Goal: Book appointment/travel/reservation

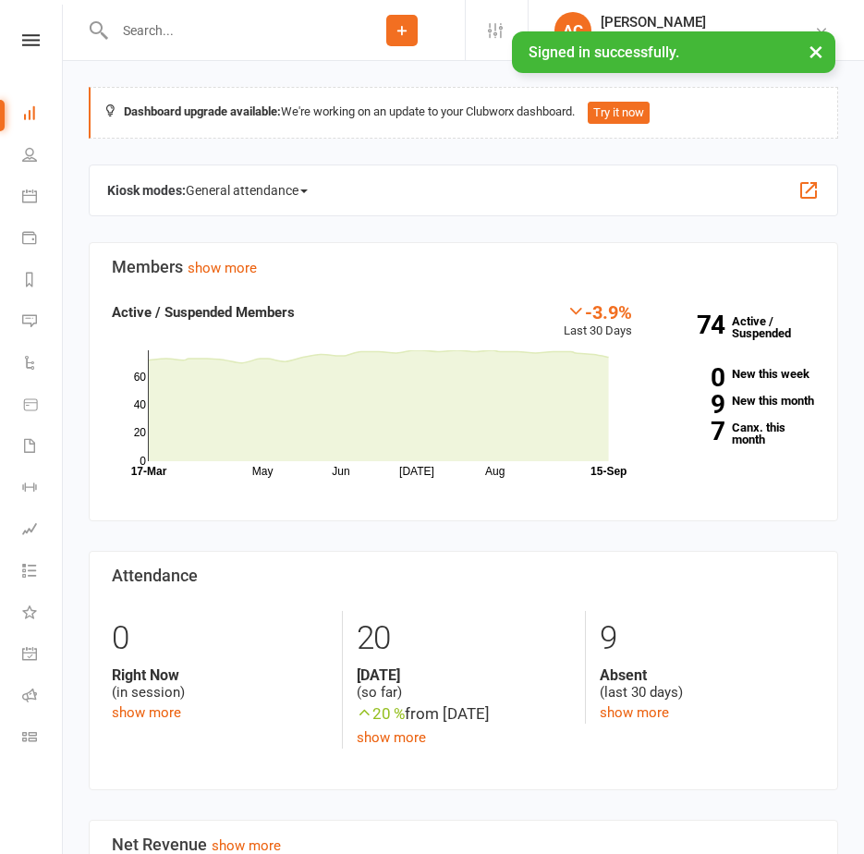
click at [708, 10] on li "AC [PERSON_NAME] Uniting Seniors Gym [GEOGRAPHIC_DATA] Signed in as: Uniting Se…" at bounding box center [696, 30] width 336 height 60
click at [705, 19] on div "[PERSON_NAME]" at bounding box center [707, 22] width 213 height 17
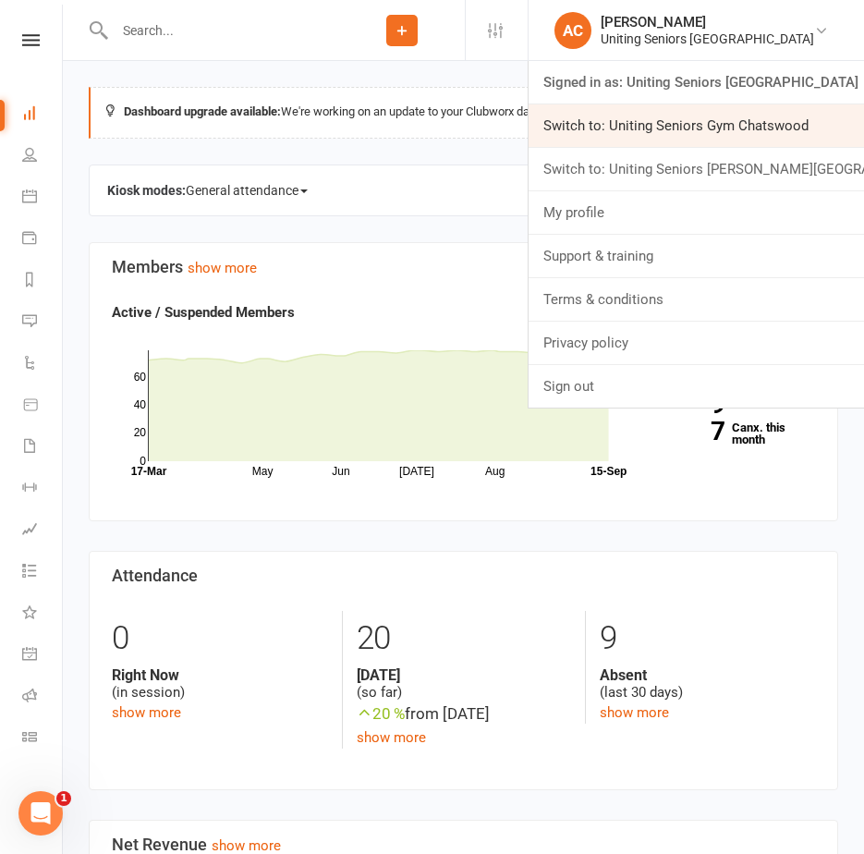
click at [687, 129] on link "Switch to: Uniting Seniors Gym Chatswood" at bounding box center [696, 125] width 335 height 43
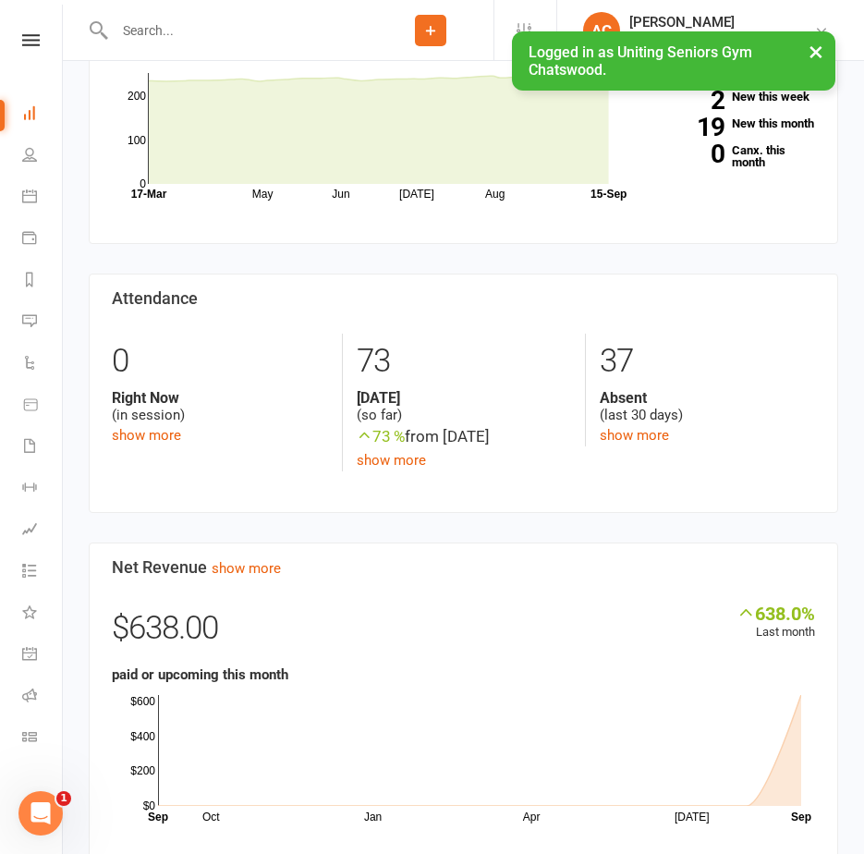
click at [18, 189] on li "Calendar" at bounding box center [31, 198] width 62 height 42
click at [24, 195] on icon at bounding box center [29, 195] width 15 height 15
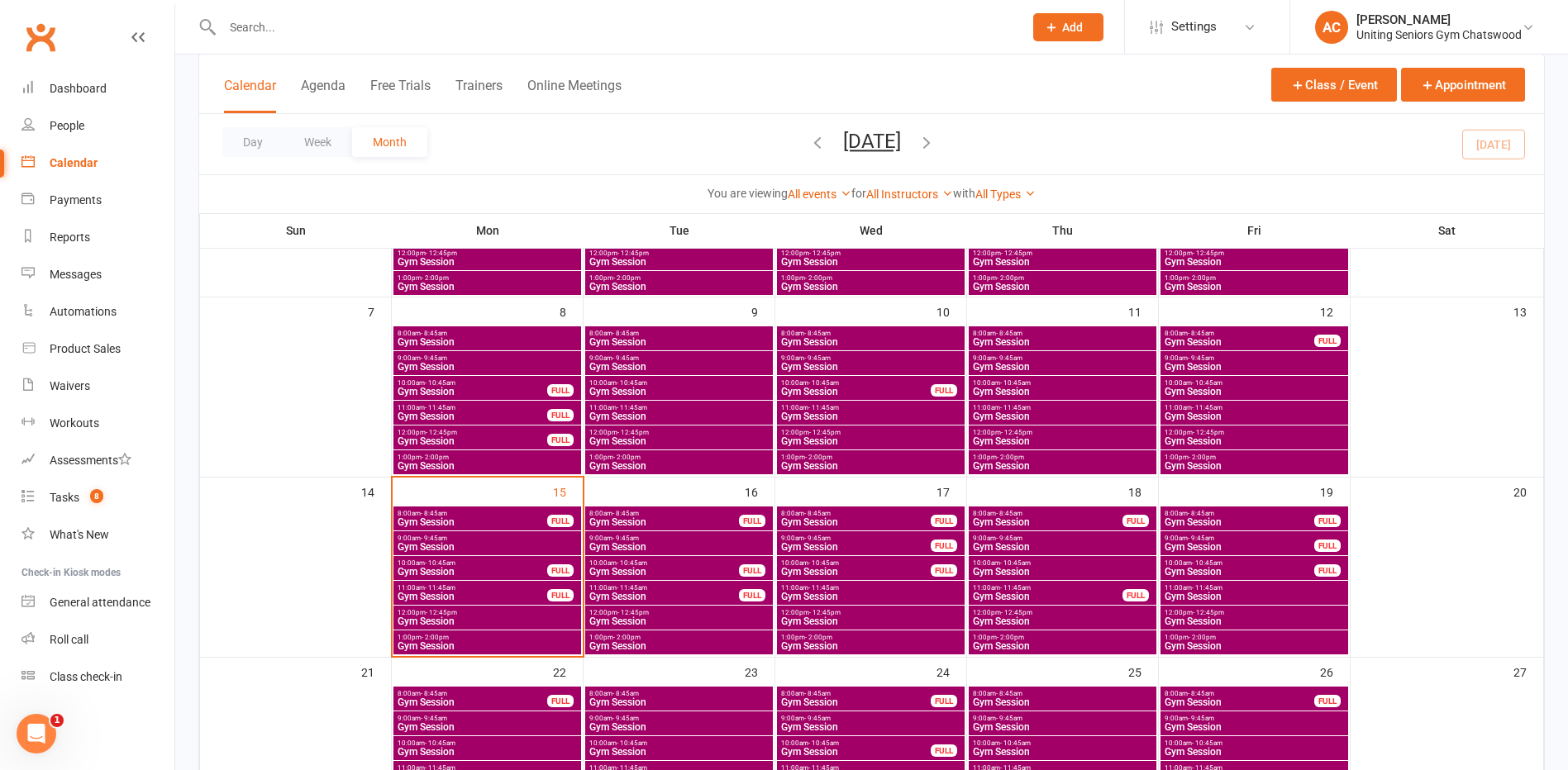
scroll to position [233, 0]
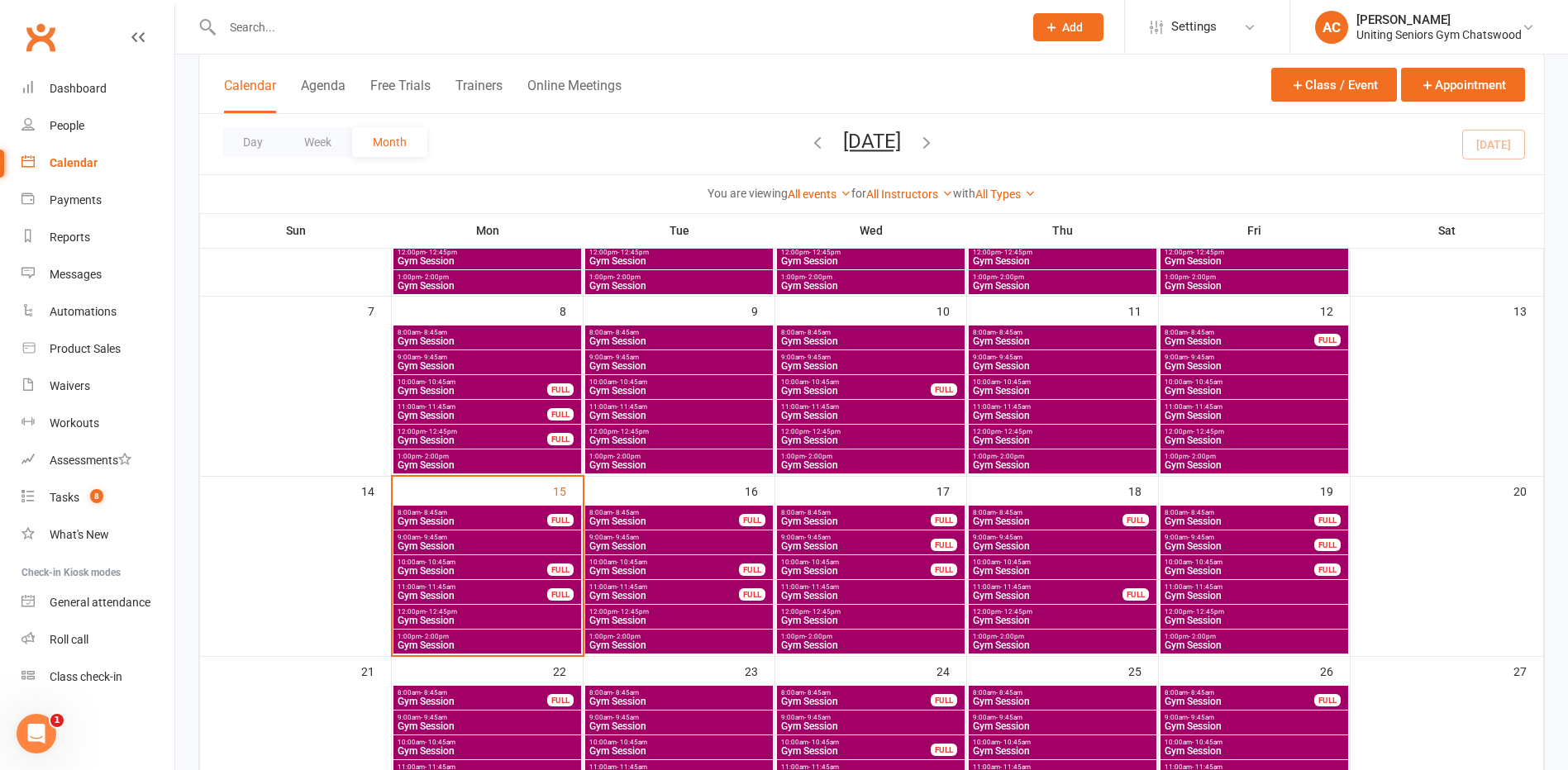
click at [784, 597] on span "Gym Session" at bounding box center [1254, 596] width 181 height 10
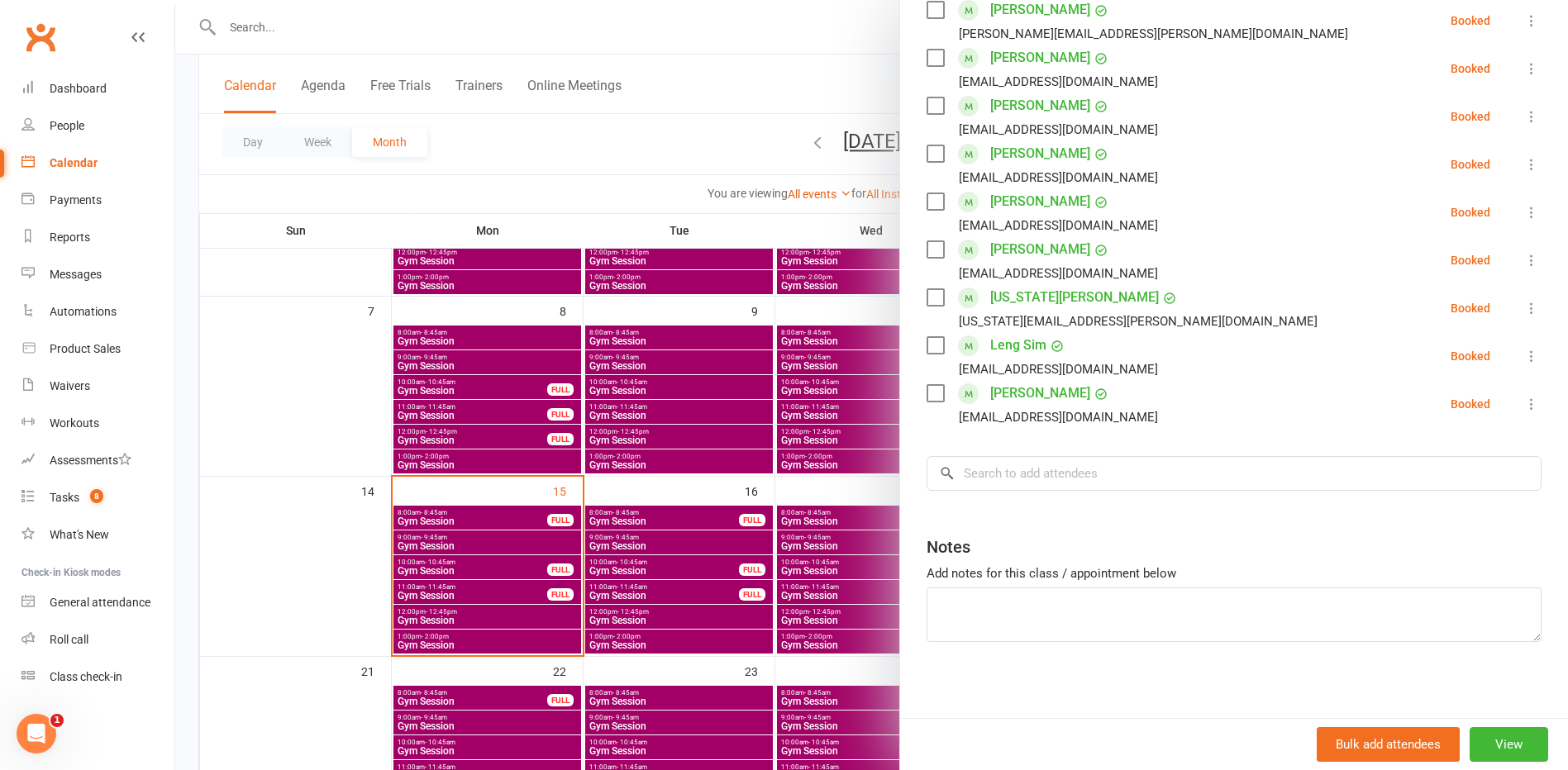
scroll to position [413, 0]
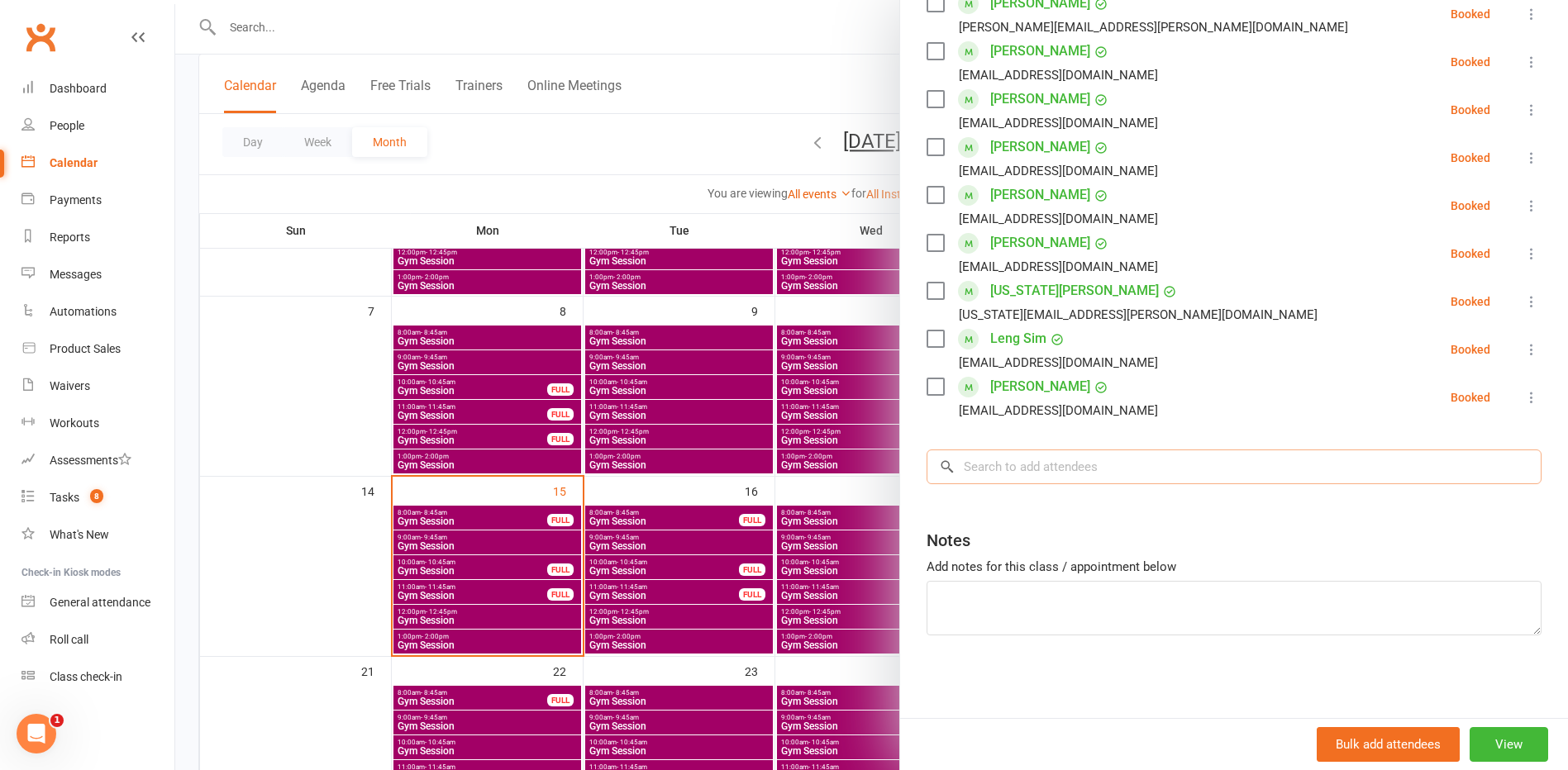
click at [784, 470] on input "search" at bounding box center [1233, 467] width 614 height 35
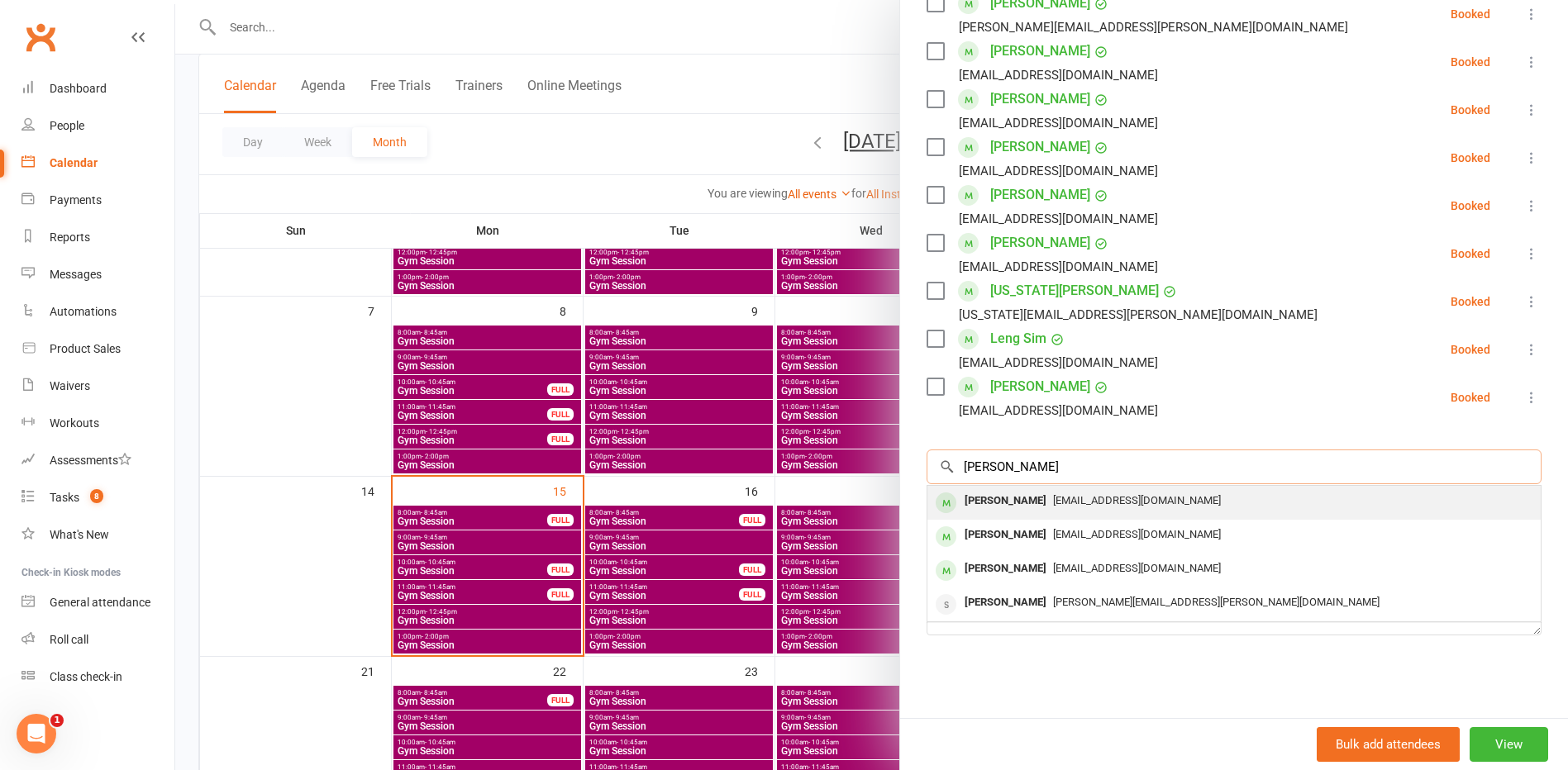
type input "[PERSON_NAME]"
click at [784, 515] on div "[PERSON_NAME] [PERSON_NAME][EMAIL_ADDRESS][DOMAIN_NAME]" at bounding box center [1234, 503] width 614 height 34
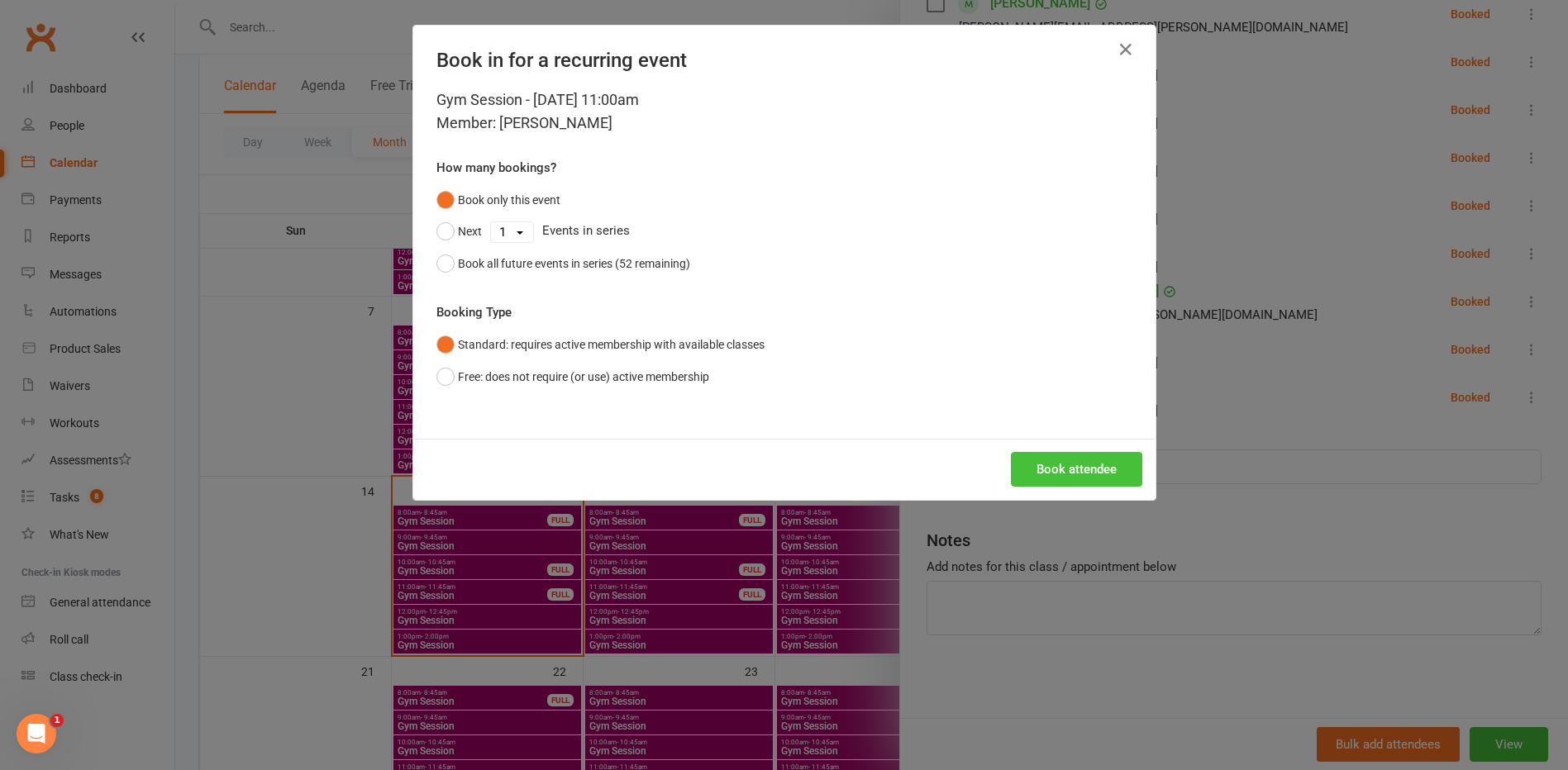
click at [784, 464] on button "Book attendee" at bounding box center [1076, 469] width 131 height 35
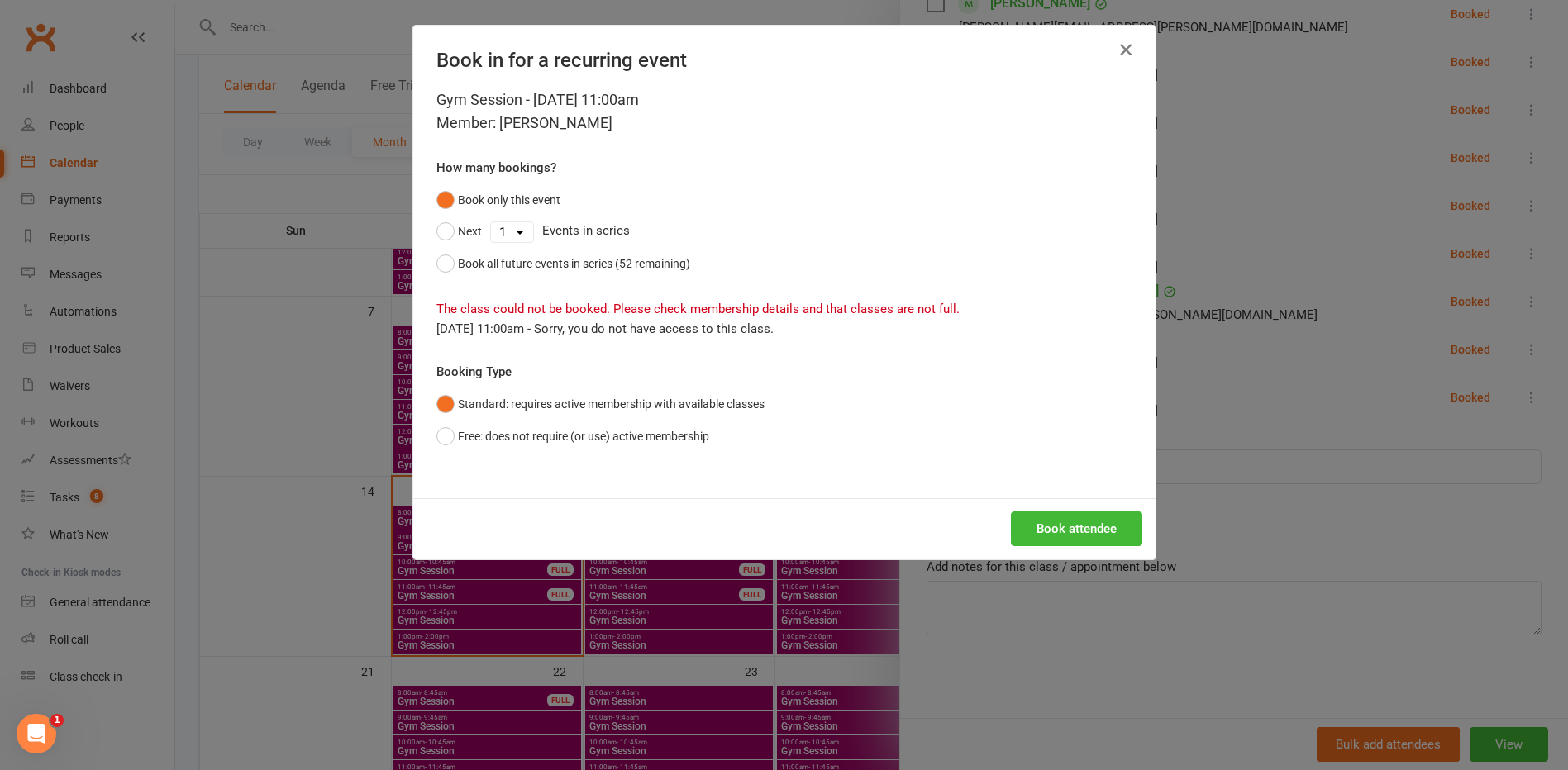
click at [784, 56] on icon "button" at bounding box center [1125, 49] width 20 height 20
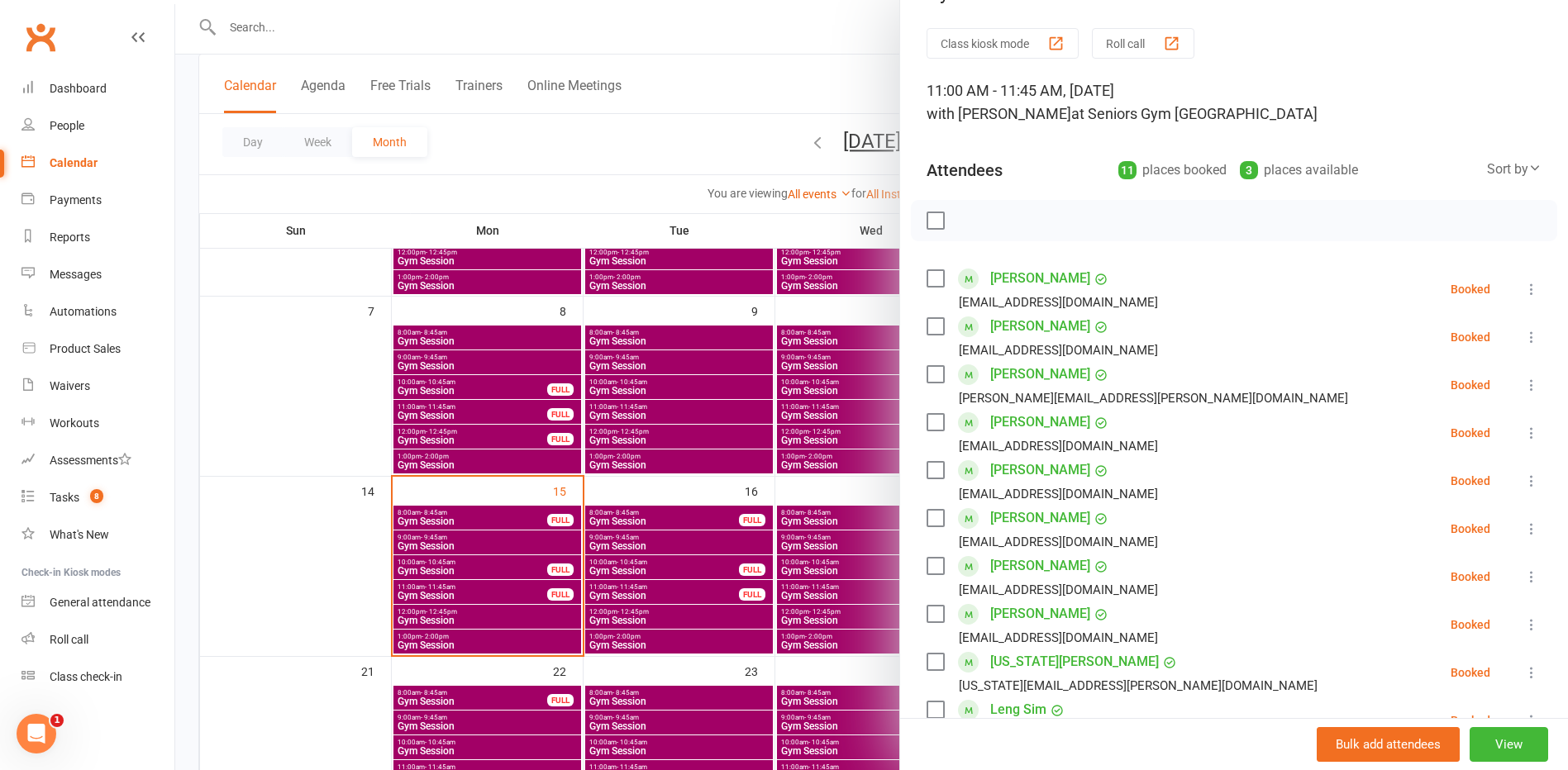
scroll to position [0, 0]
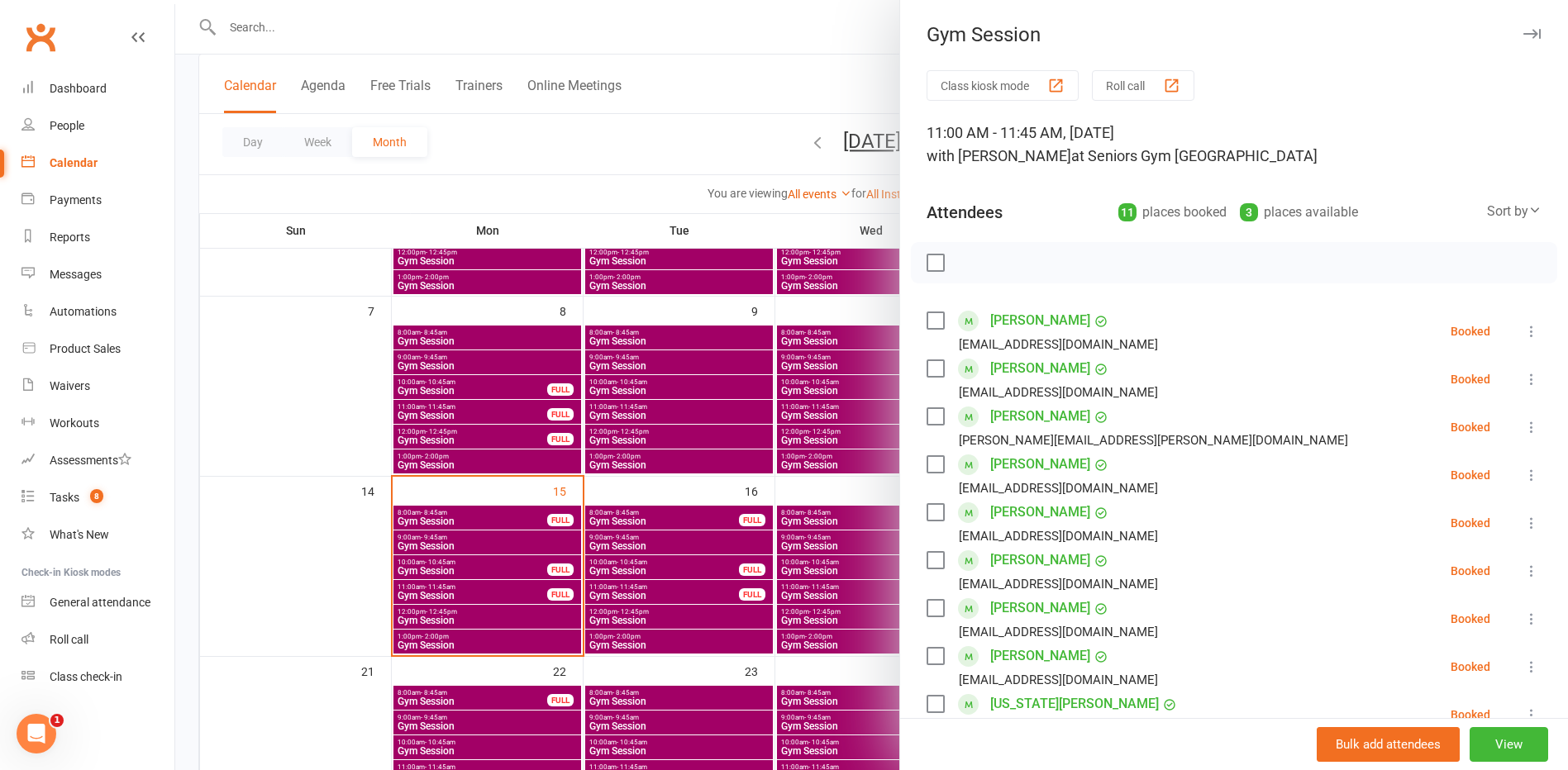
click at [784, 33] on icon "button" at bounding box center [1531, 33] width 17 height 10
